Goal: Task Accomplishment & Management: Use online tool/utility

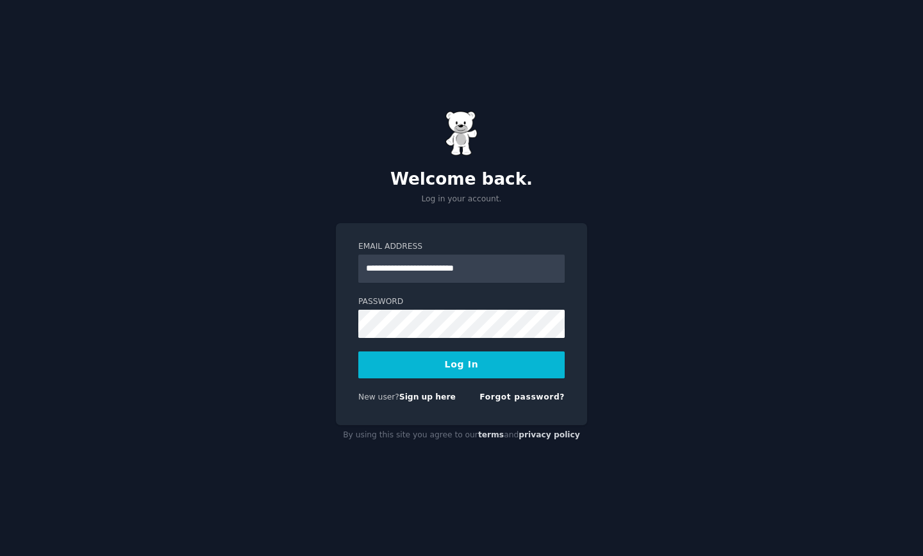
type input "**********"
click at [461, 364] on button "Log In" at bounding box center [461, 364] width 206 height 27
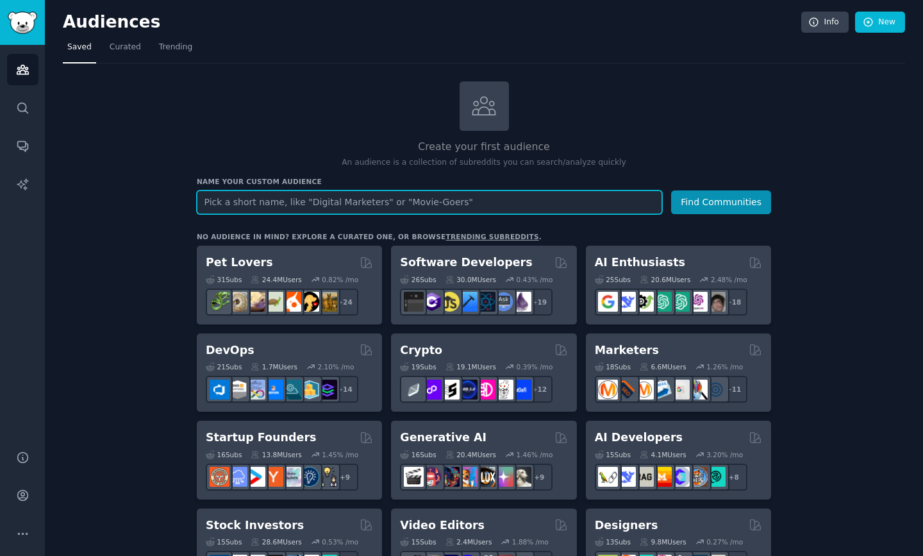
click at [462, 201] on input "text" at bounding box center [429, 202] width 465 height 24
type input "blood donation"
click at [722, 201] on button "Find Communities" at bounding box center [721, 202] width 100 height 24
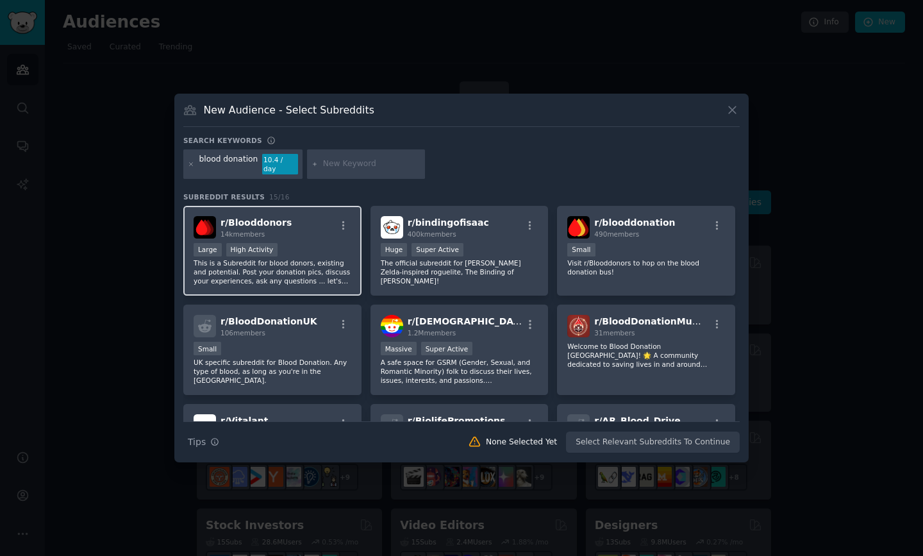
click at [328, 274] on p "This is a Subreddit for blood donors, existing and potential. Post your donatio…" at bounding box center [273, 271] width 158 height 27
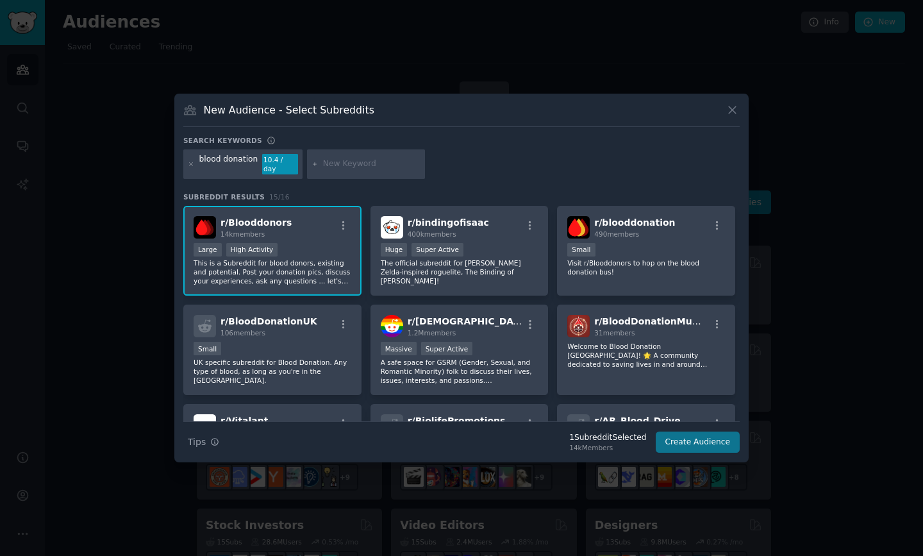
click at [688, 433] on button "Create Audience" at bounding box center [698, 442] width 85 height 22
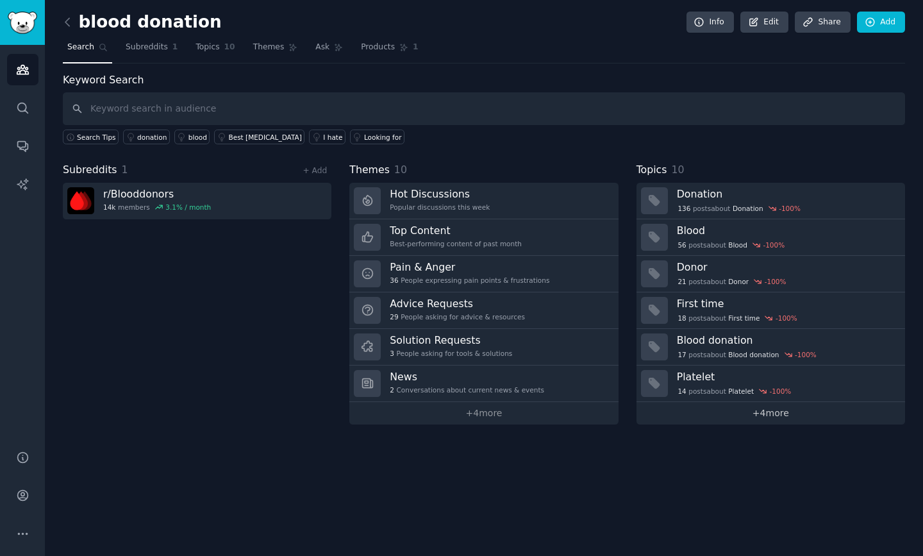
click at [778, 408] on link "+ 4 more" at bounding box center [770, 413] width 268 height 22
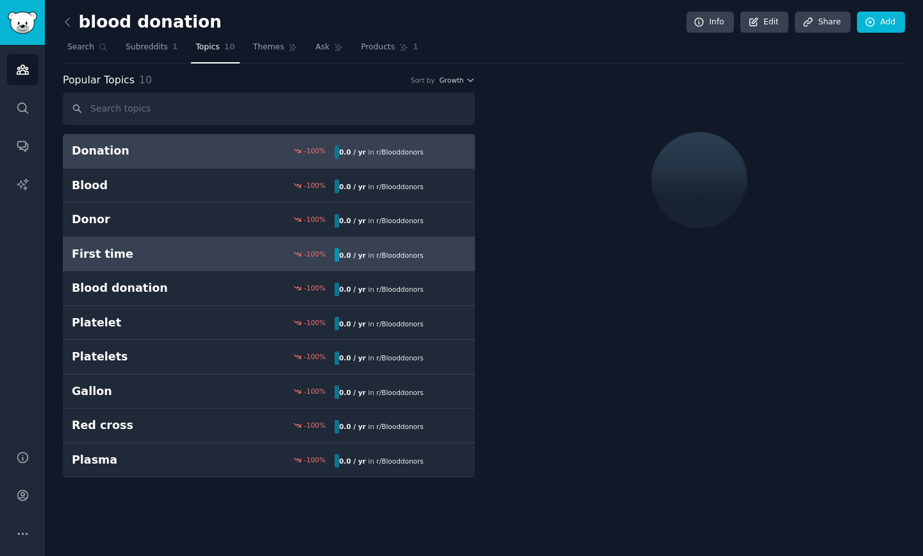
click at [210, 259] on div "First time -100 % 0.0 / yr in r/ Blooddonors" at bounding box center [269, 254] width 394 height 16
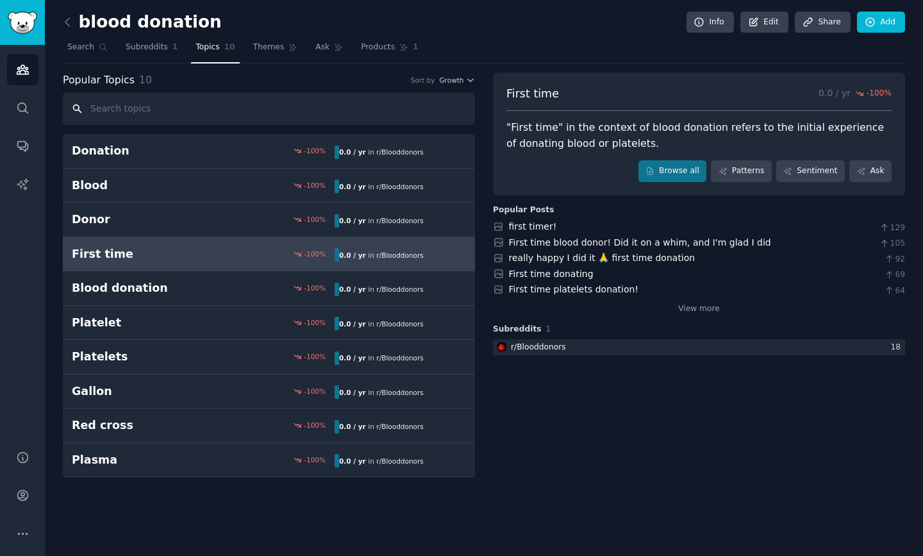
click at [215, 118] on input "text" at bounding box center [269, 108] width 412 height 33
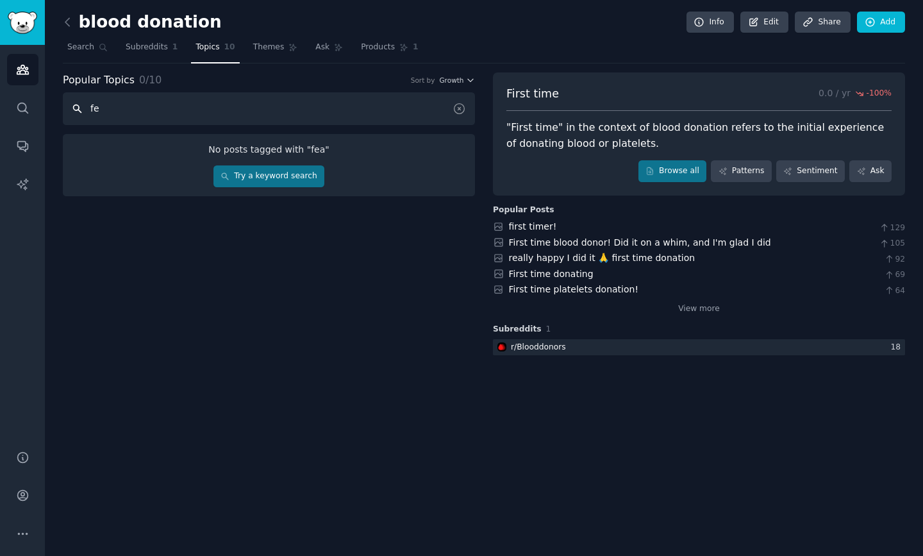
type input "f"
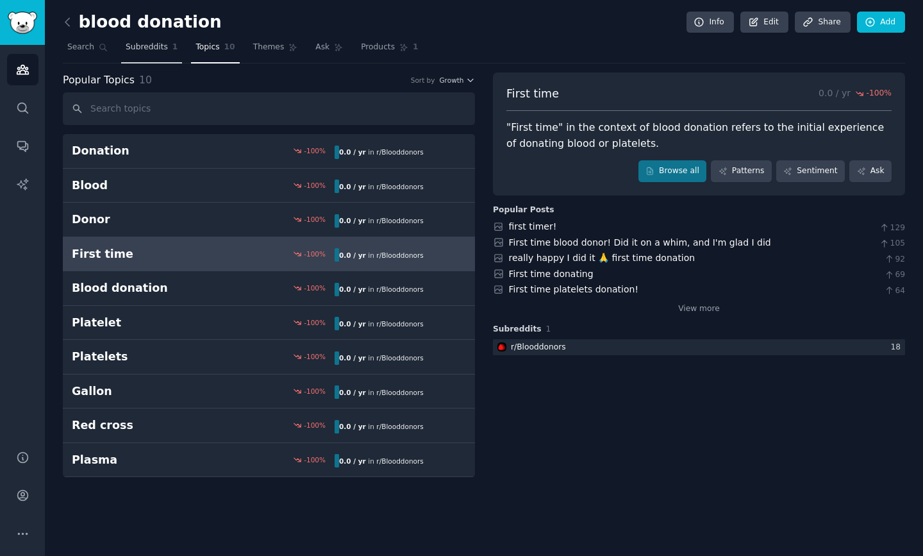
click at [145, 51] on span "Subreddits" at bounding box center [147, 48] width 42 height 12
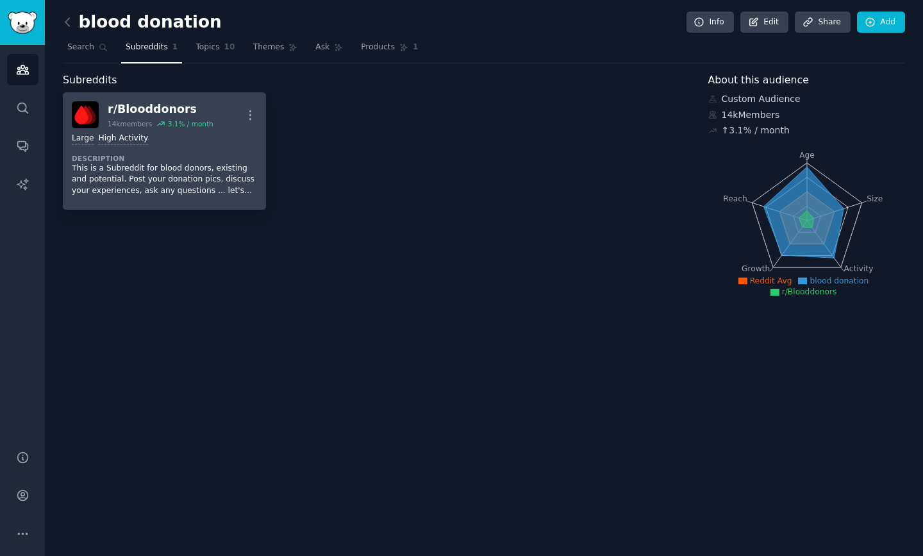
click at [160, 106] on div "r/ Blooddonors" at bounding box center [161, 109] width 106 height 16
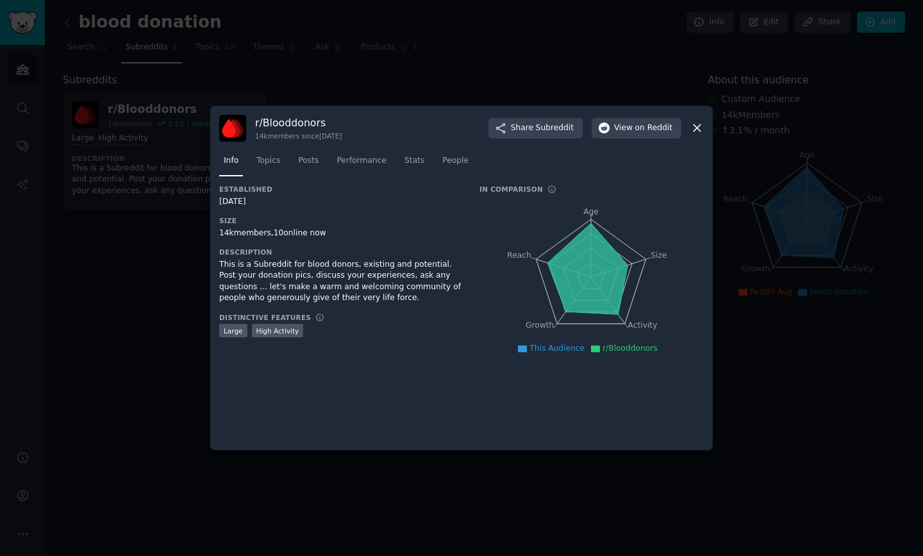
click at [460, 126] on div "r/ Blooddonors 14k members since 01/03/2010 Share Subreddit View on Reddit" at bounding box center [461, 128] width 484 height 27
click at [695, 131] on icon at bounding box center [696, 127] width 13 height 13
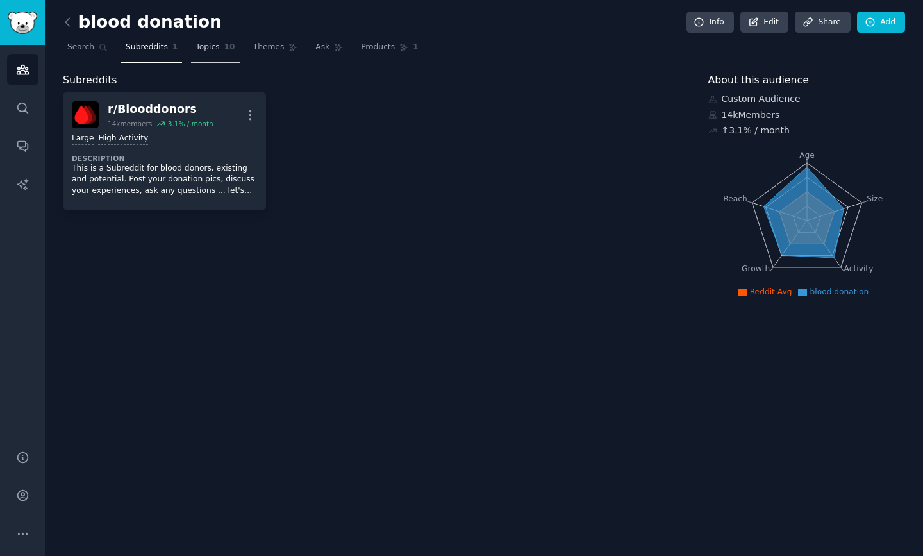
click at [204, 48] on span "Topics" at bounding box center [207, 48] width 24 height 12
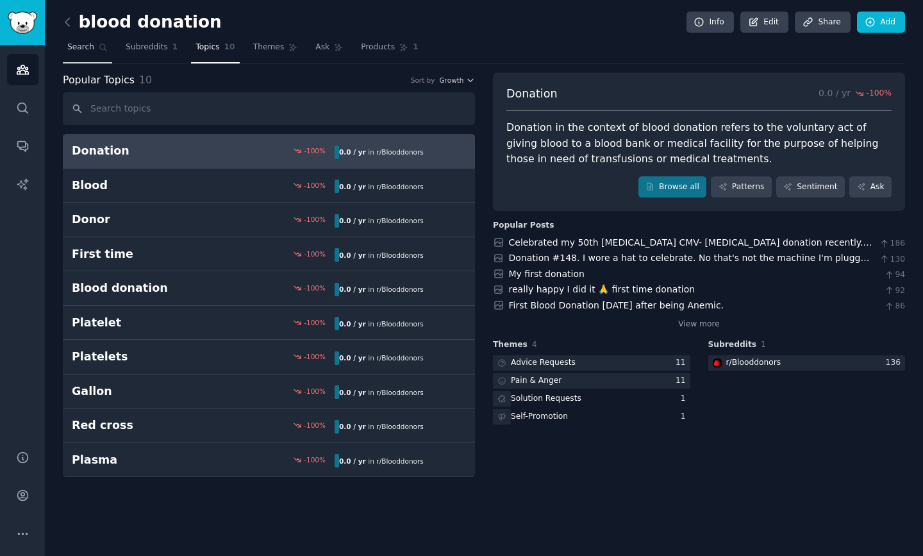
click at [79, 51] on span "Search" at bounding box center [80, 48] width 27 height 12
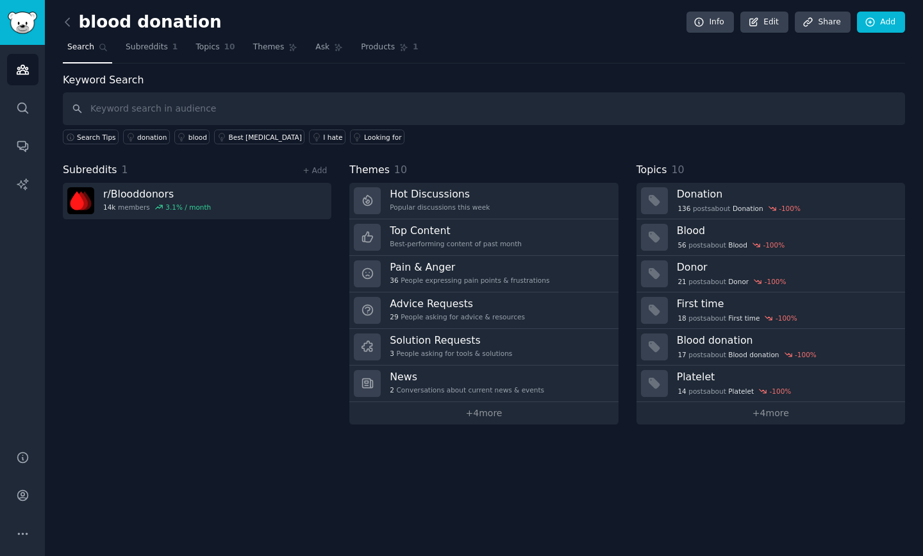
click at [204, 109] on input "text" at bounding box center [484, 108] width 842 height 33
type input "fear"
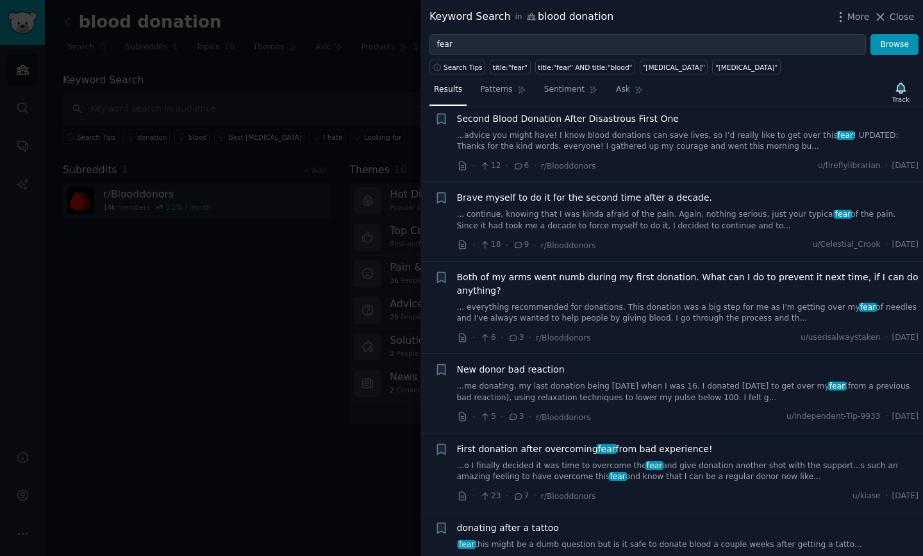
scroll to position [1023, 0]
